Goal: Task Accomplishment & Management: Use online tool/utility

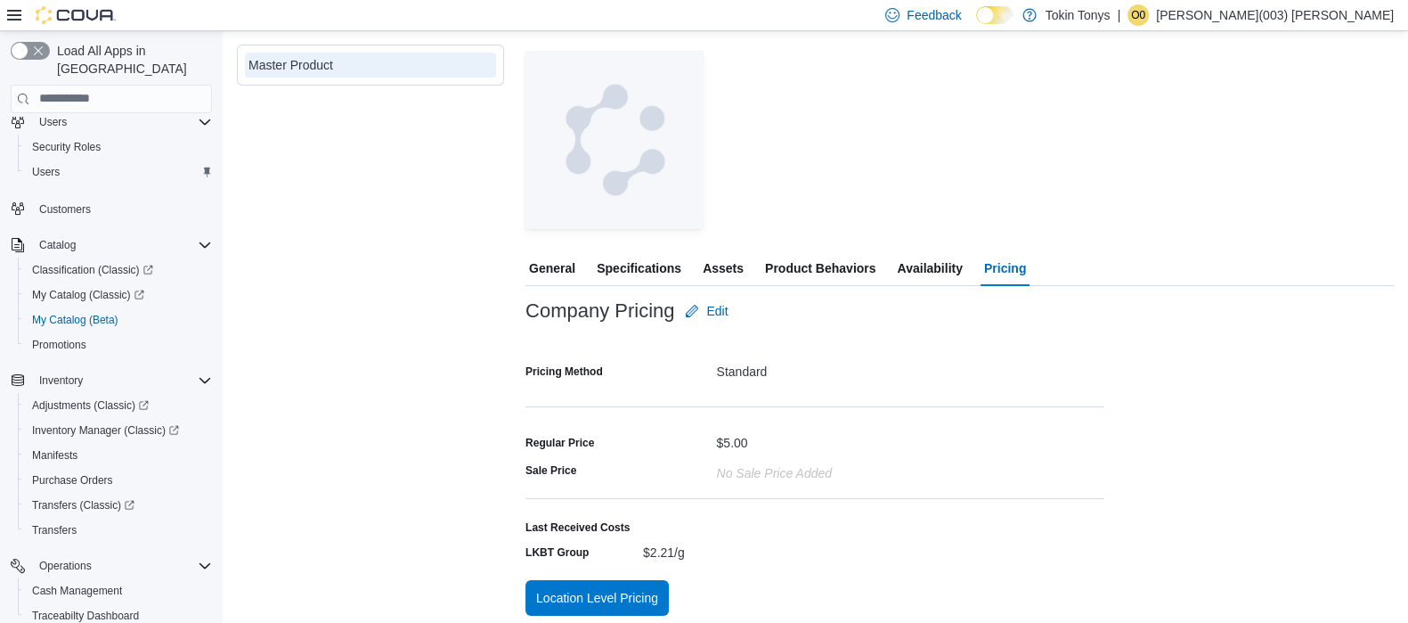
scroll to position [322, 0]
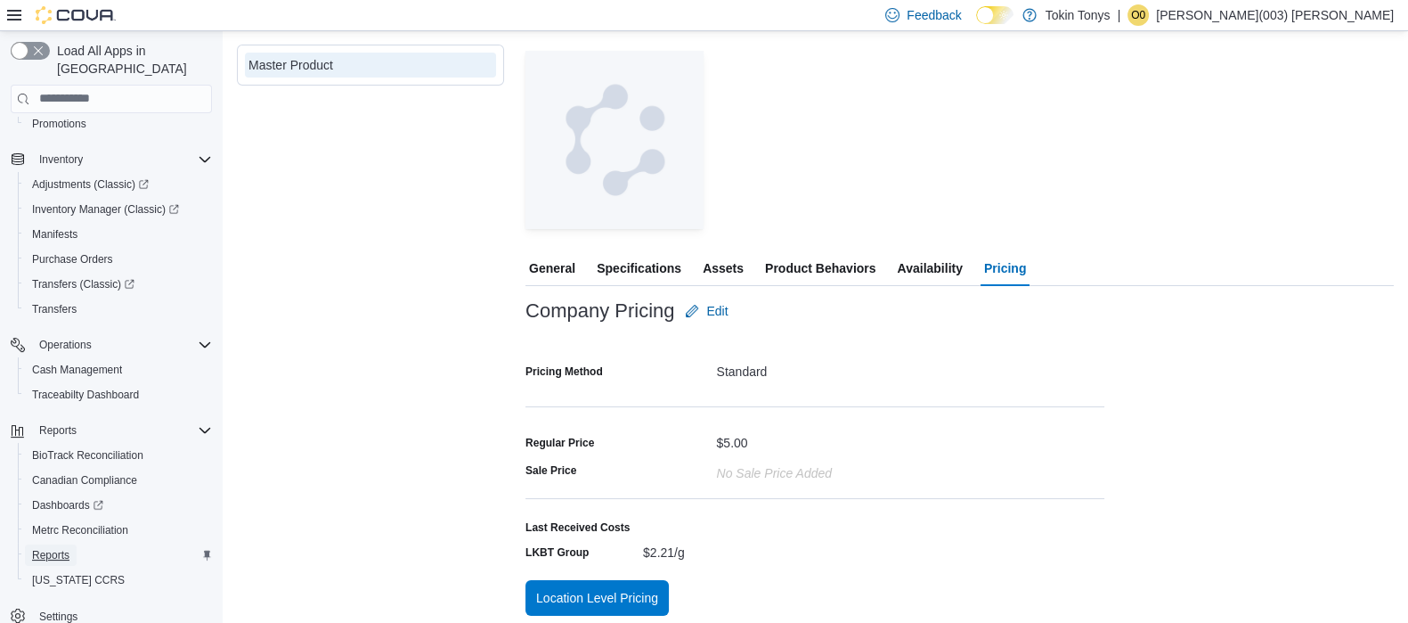
click at [68, 548] on span "Reports" at bounding box center [50, 555] width 37 height 14
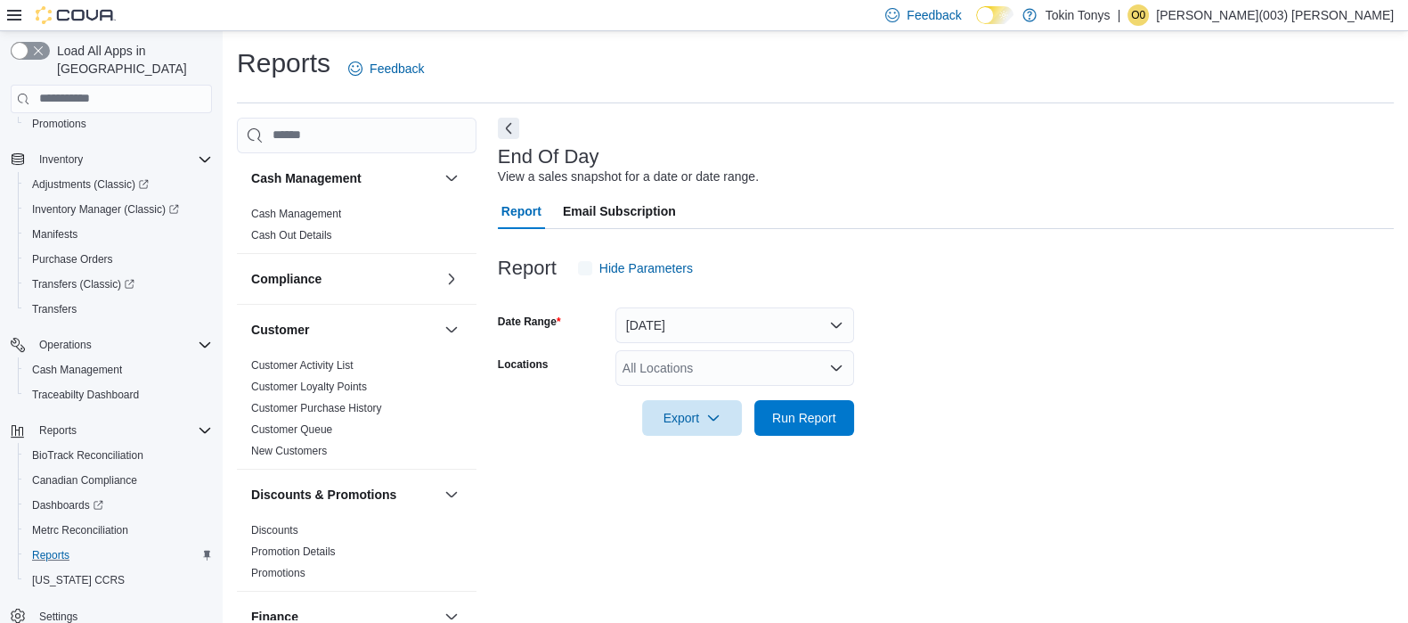
scroll to position [12, 0]
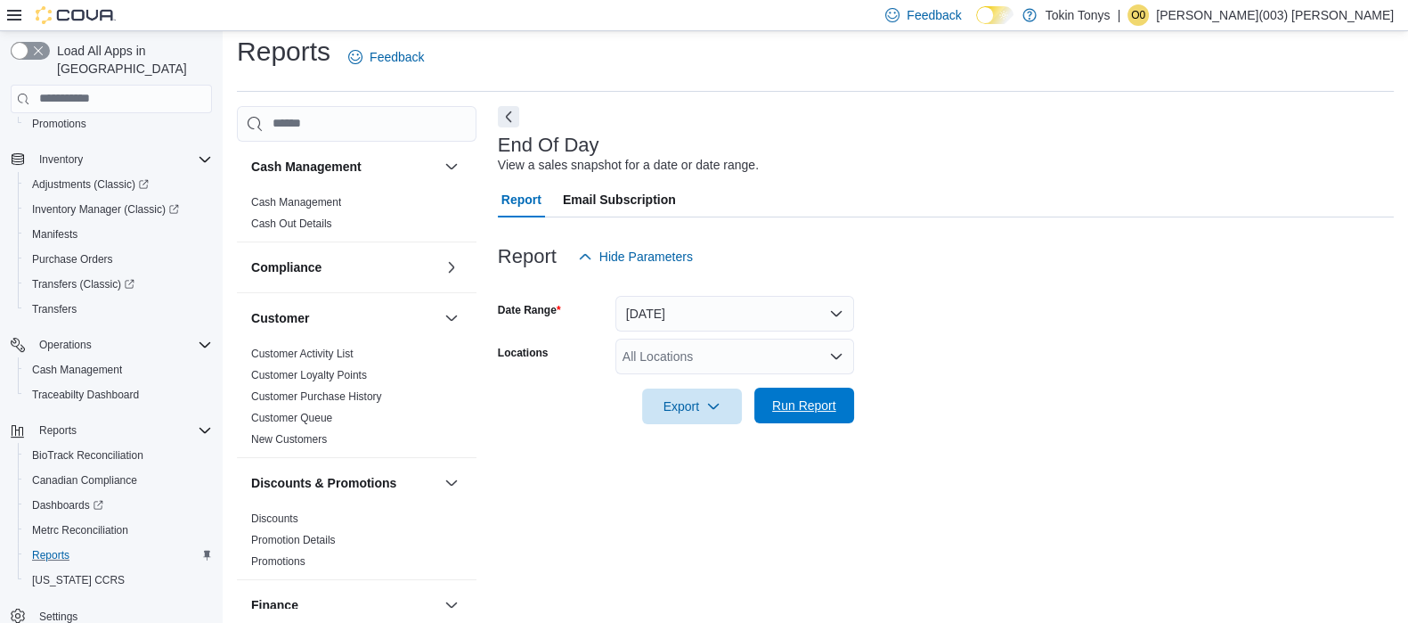
click at [787, 406] on span "Run Report" at bounding box center [804, 405] width 64 height 18
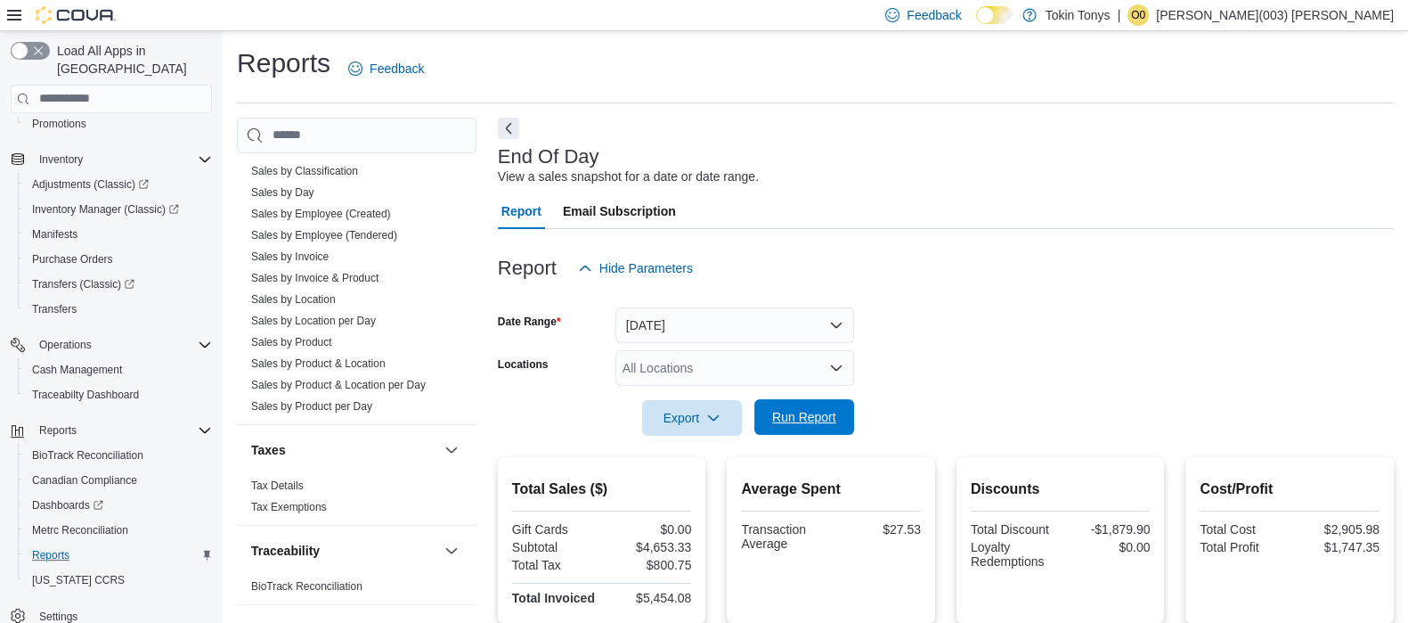
click at [828, 415] on span "Run Report" at bounding box center [804, 417] width 64 height 18
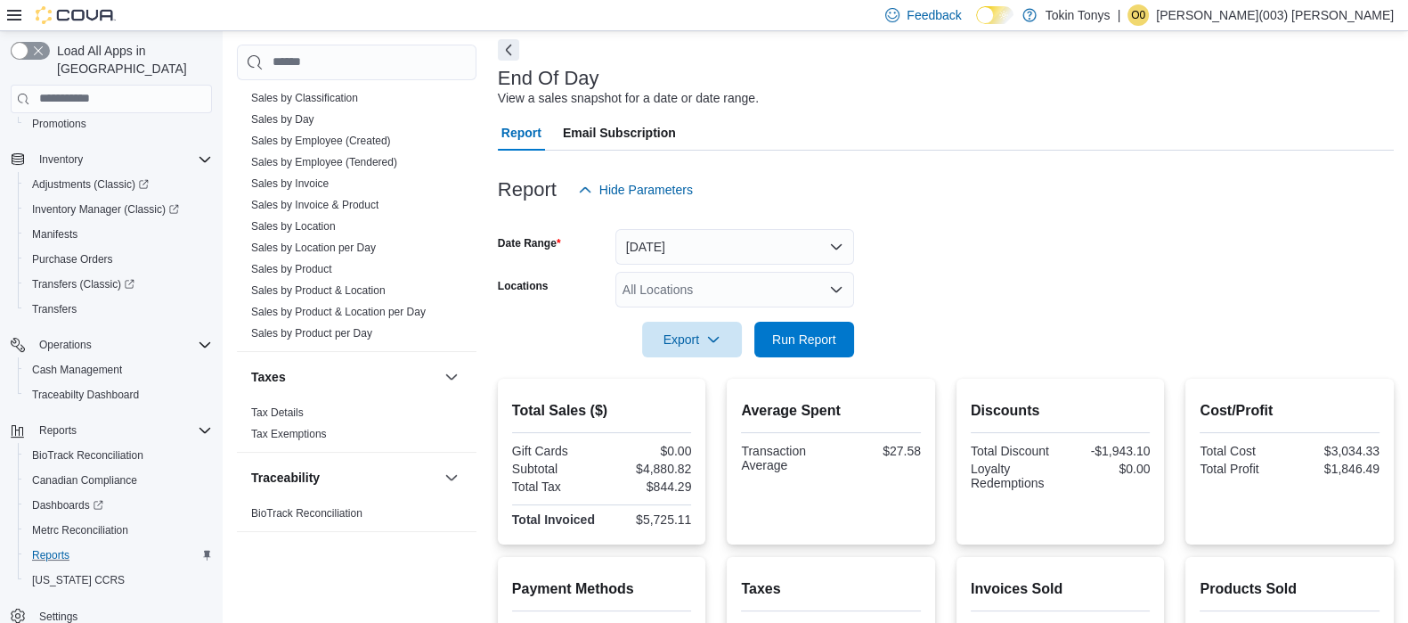
scroll to position [222, 0]
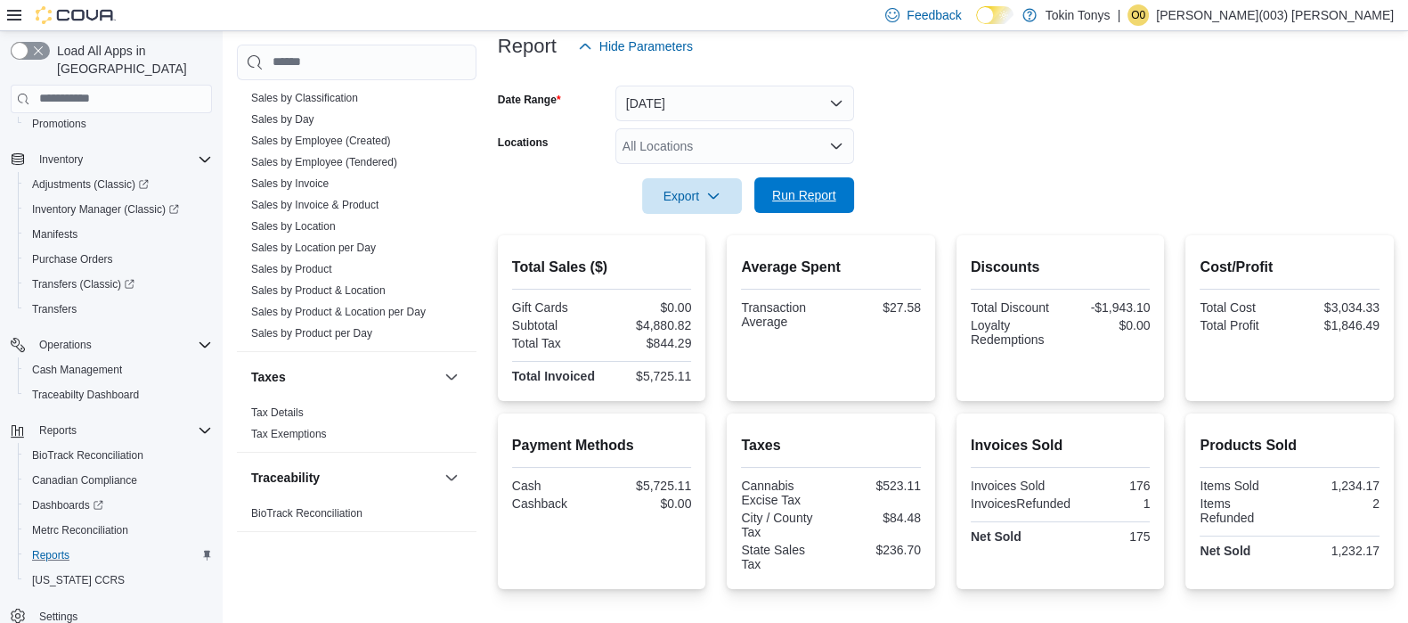
click at [783, 192] on span "Run Report" at bounding box center [804, 195] width 64 height 18
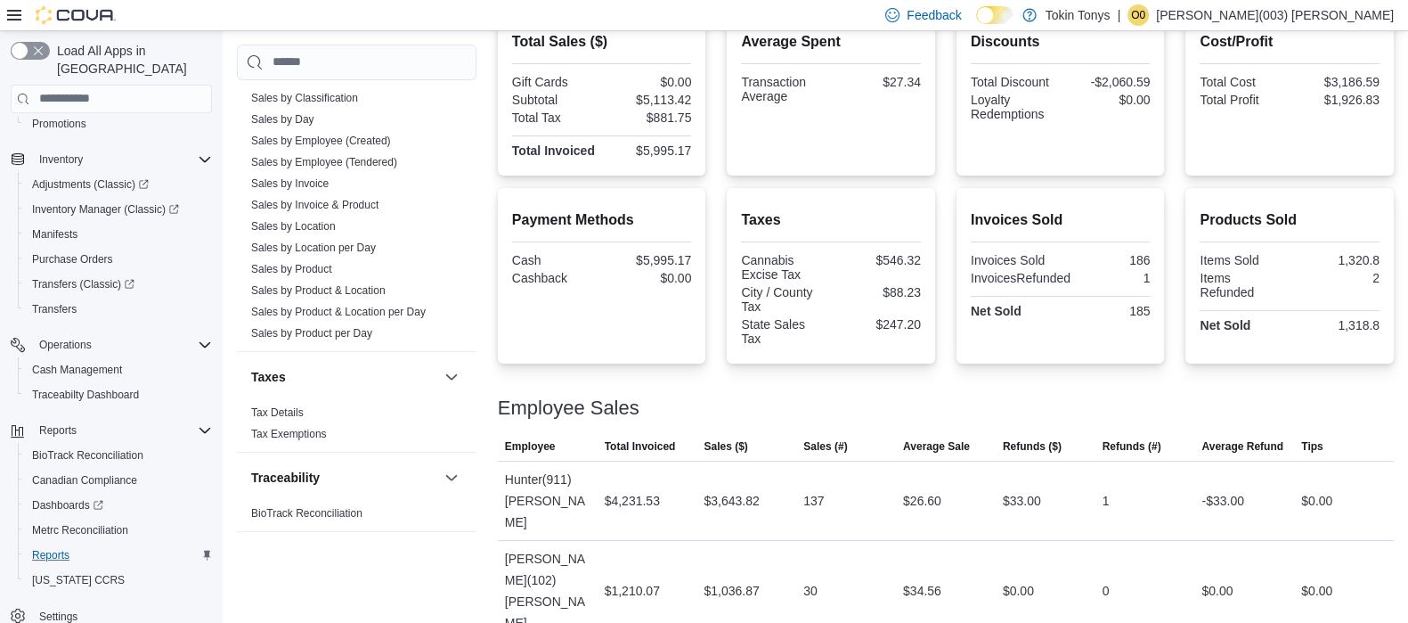
scroll to position [459, 0]
